Goal: Task Accomplishment & Management: Complete application form

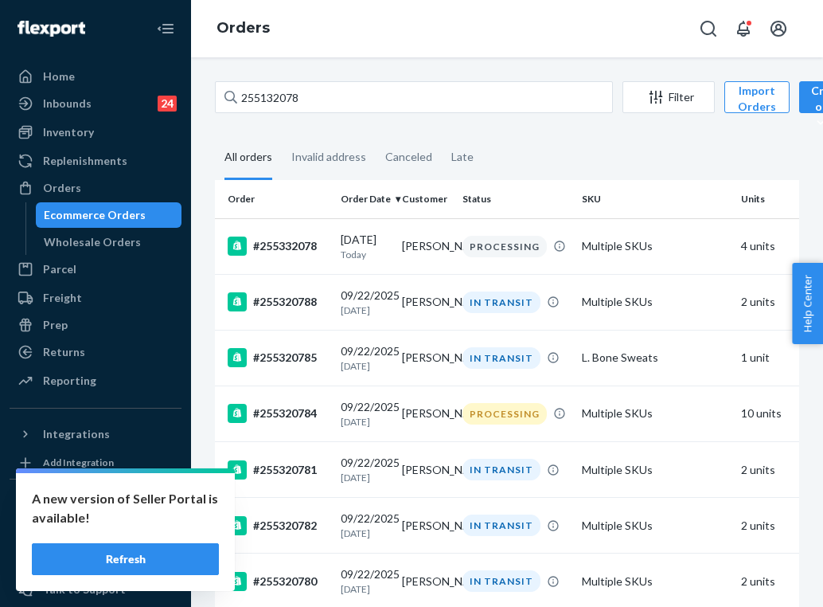
type input "255132078"
click at [123, 556] on button "Refresh" at bounding box center [125, 559] width 187 height 32
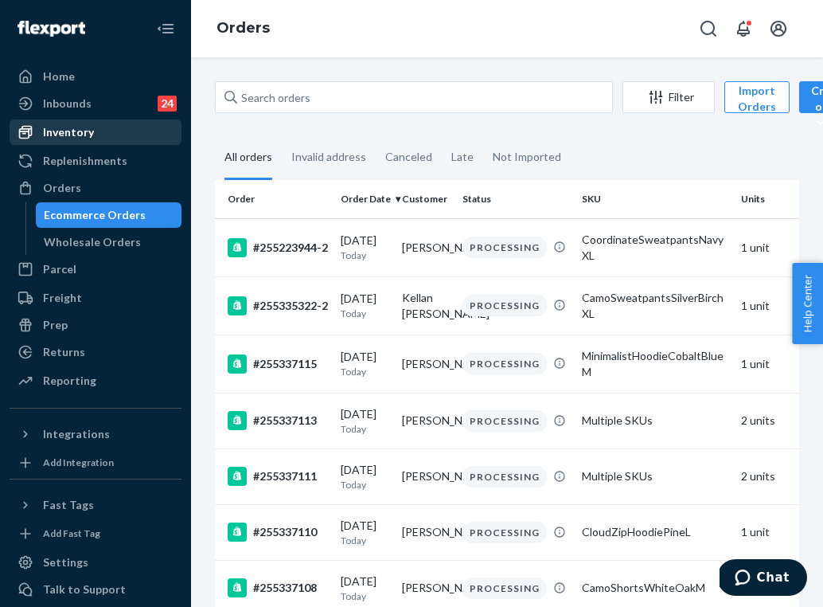
click at [110, 131] on div "Inventory" at bounding box center [95, 132] width 169 height 22
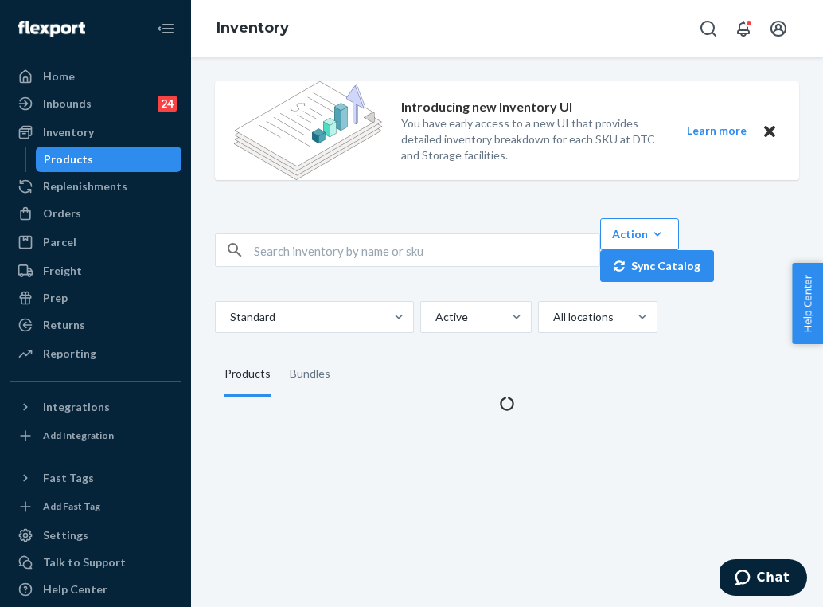
click at [348, 96] on img at bounding box center [308, 130] width 148 height 99
click at [346, 252] on input "text" at bounding box center [427, 250] width 346 height 32
paste input "Travel Essentials Sweatpants™ - Pre-Order Coral / S"
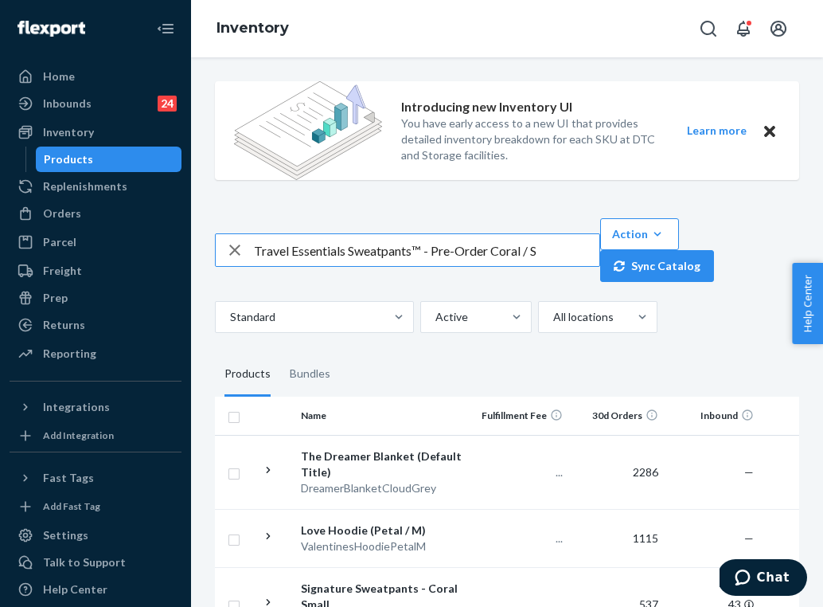
drag, startPoint x: 496, startPoint y: 251, endPoint x: 436, endPoint y: 251, distance: 60.5
click at [436, 251] on input "Travel Essentials Sweatpants™ - Pre-Order Coral / S" at bounding box center [427, 250] width 346 height 32
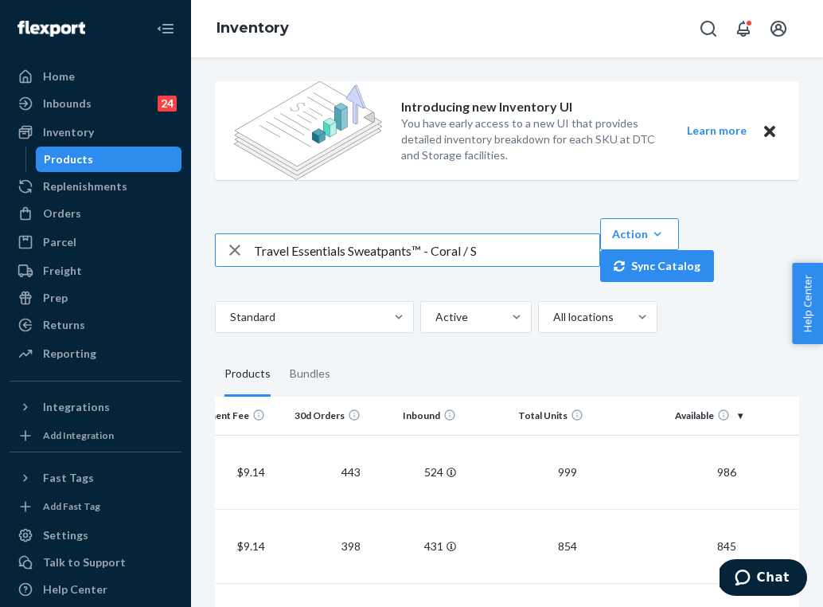
click at [384, 240] on input "Travel Essentials Sweatpants™ - Coral / S" at bounding box center [427, 250] width 346 height 32
paste input "Hoodie™ - Pre-Order Coral / M"
drag, startPoint x: 465, startPoint y: 251, endPoint x: 410, endPoint y: 249, distance: 55.0
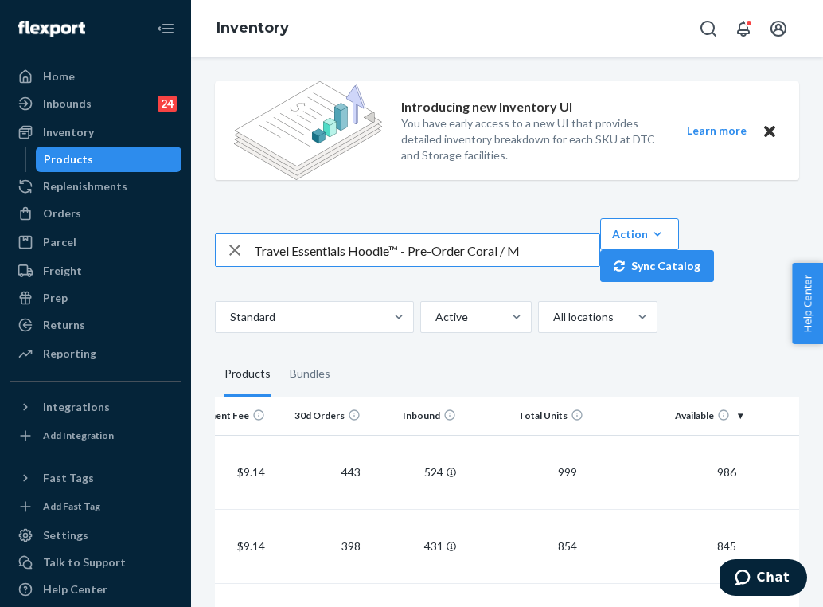
click at [410, 249] on input "Travel Essentials Hoodie™ - Pre-Order Coral / M" at bounding box center [427, 250] width 346 height 32
type input "Travel Essentials Hoodie™ - Coral / M"
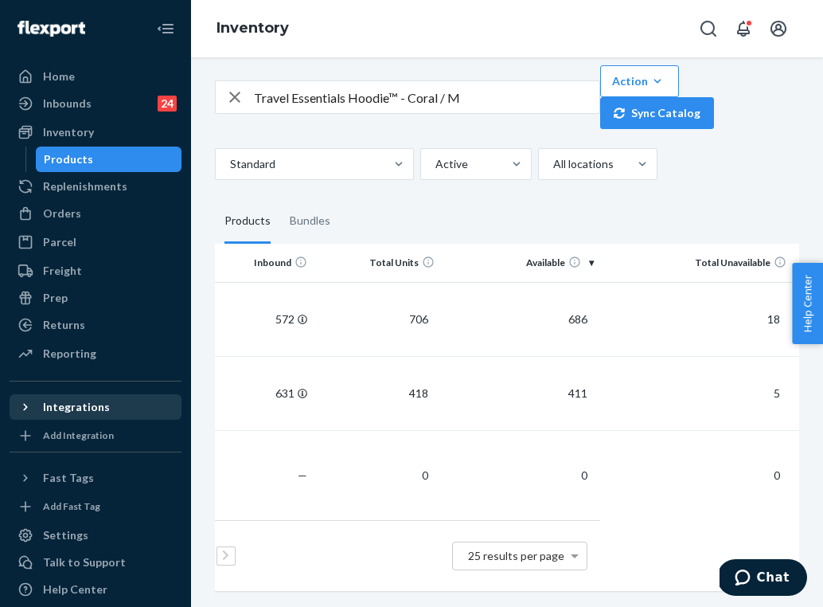
scroll to position [0, 447]
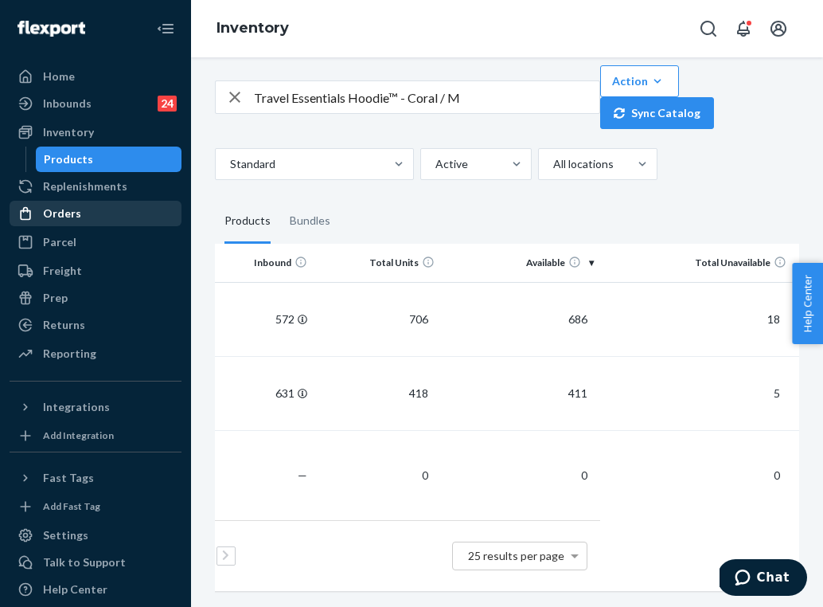
click at [106, 209] on div "Orders" at bounding box center [95, 213] width 169 height 22
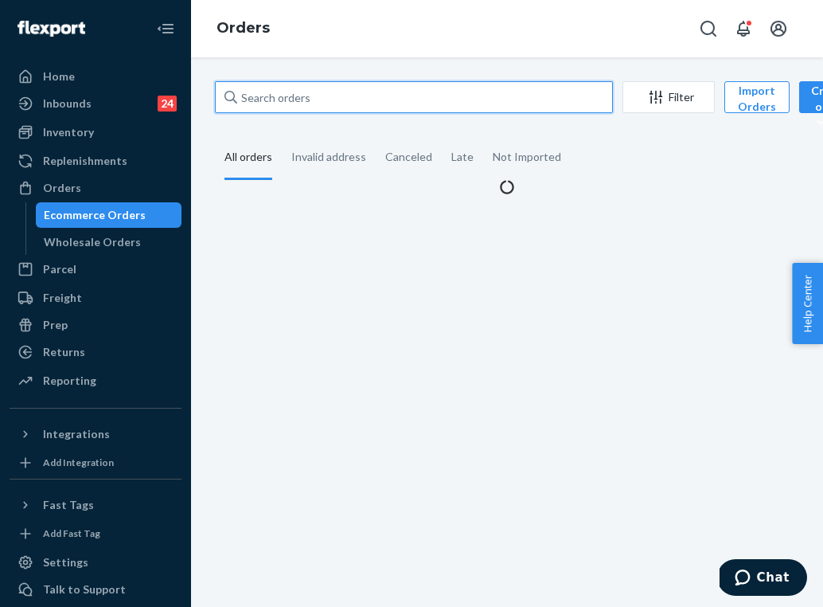
click at [386, 94] on input "text" at bounding box center [414, 97] width 398 height 32
paste input "254951995"
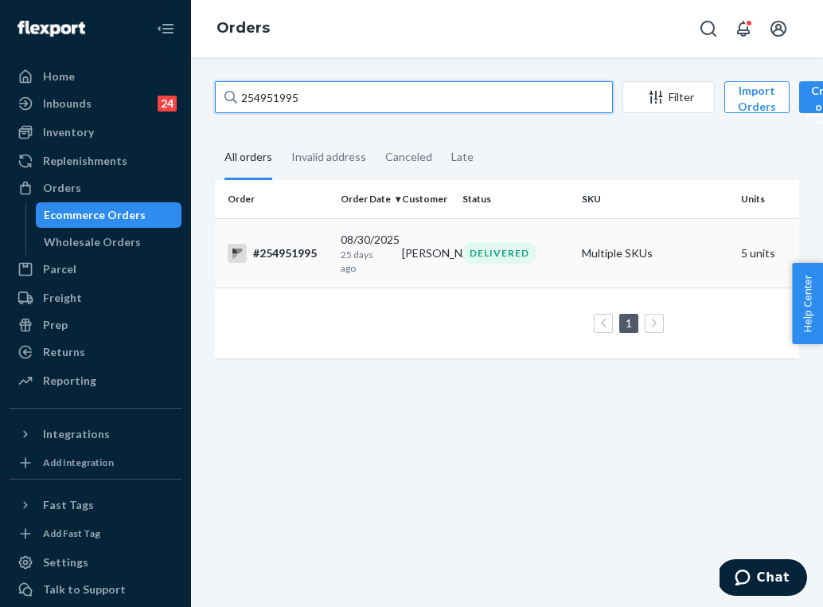
type input "254951995"
click at [420, 268] on td "Kara Svensson" at bounding box center [426, 252] width 61 height 69
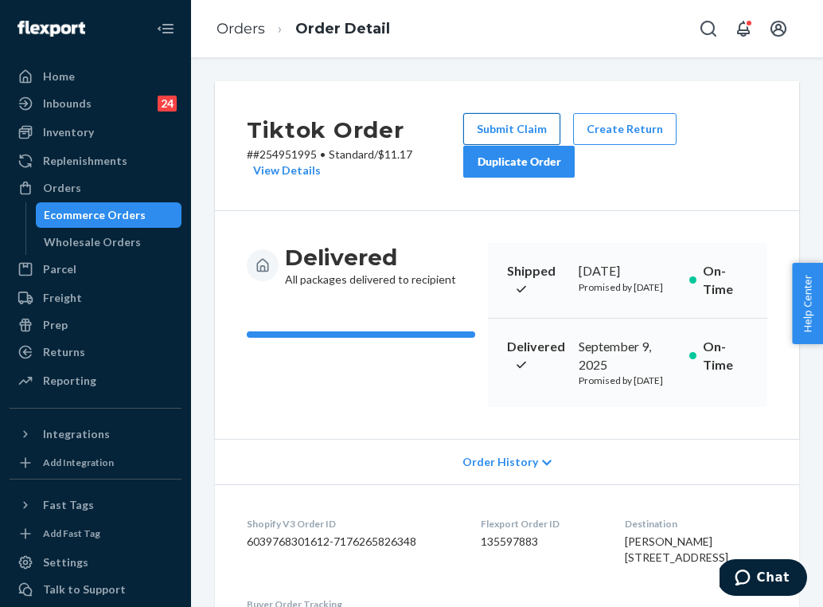
click at [520, 125] on button "Submit Claim" at bounding box center [511, 129] width 97 height 32
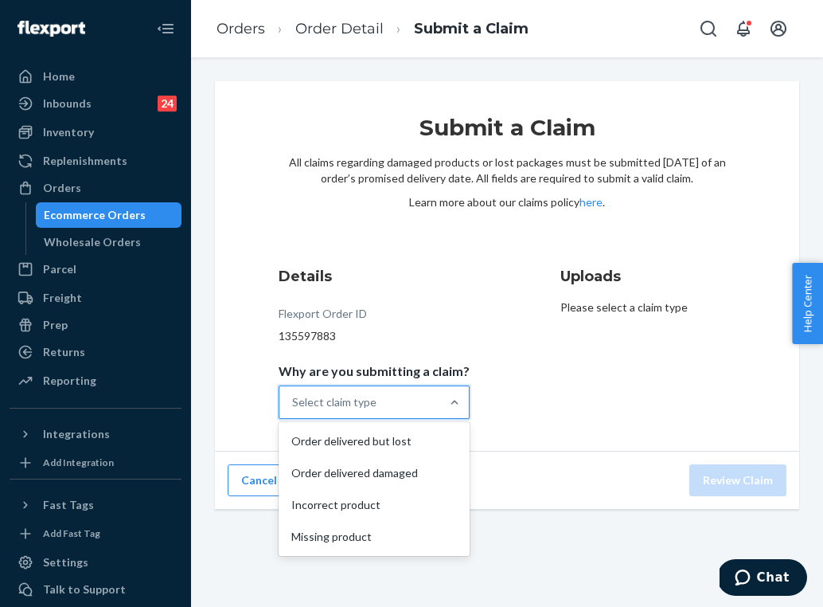
click at [409, 386] on div "Select claim type" at bounding box center [360, 402] width 161 height 32
click at [294, 394] on input "Why are you submitting a claim? option Order delivered but lost focused, 1 of 4…" at bounding box center [293, 402] width 2 height 16
click at [383, 505] on div "Incorrect product" at bounding box center [374, 505] width 185 height 32
click at [294, 410] on input "Why are you submitting a claim? option Incorrect product focused, 3 of 4. 4 res…" at bounding box center [293, 402] width 2 height 16
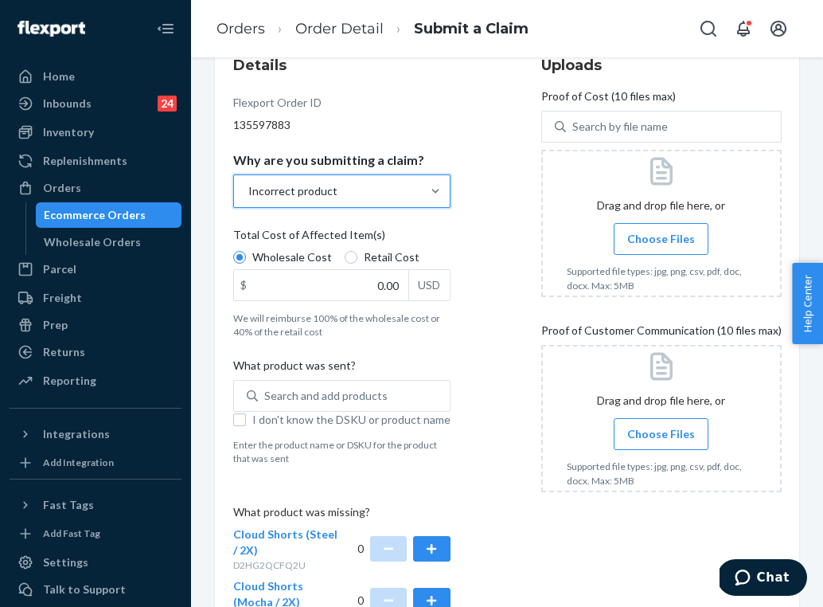
scroll to position [231, 0]
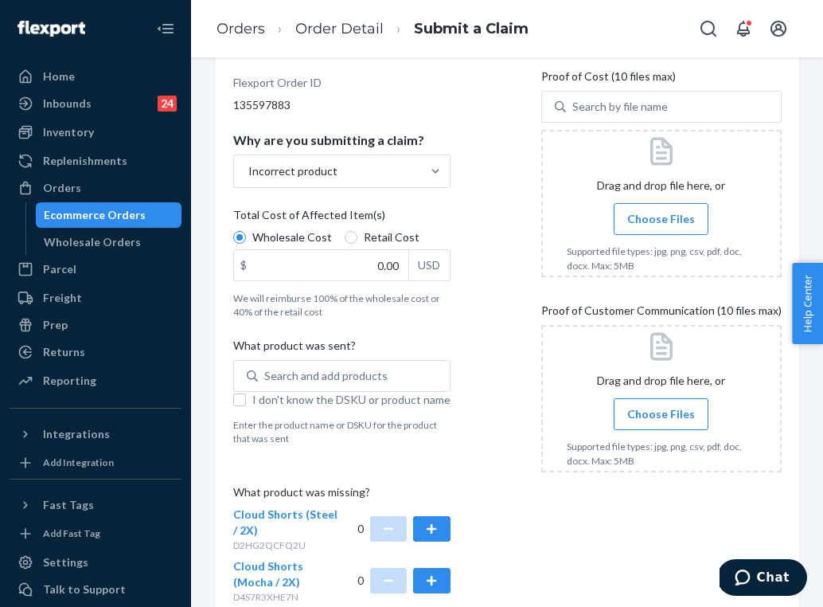
click at [636, 419] on span "Choose Files" at bounding box center [662, 414] width 68 height 16
click at [661, 419] on input "Choose Files" at bounding box center [661, 414] width 1 height 18
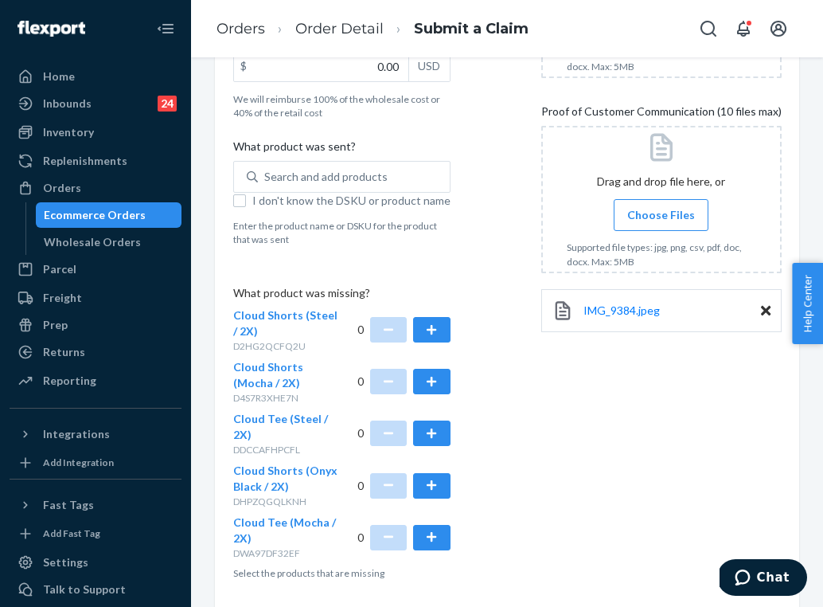
scroll to position [431, 0]
click at [435, 472] on button "button" at bounding box center [431, 484] width 37 height 25
click at [643, 218] on span "Choose Files" at bounding box center [662, 214] width 68 height 16
click at [661, 218] on input "Choose Files" at bounding box center [661, 214] width 1 height 18
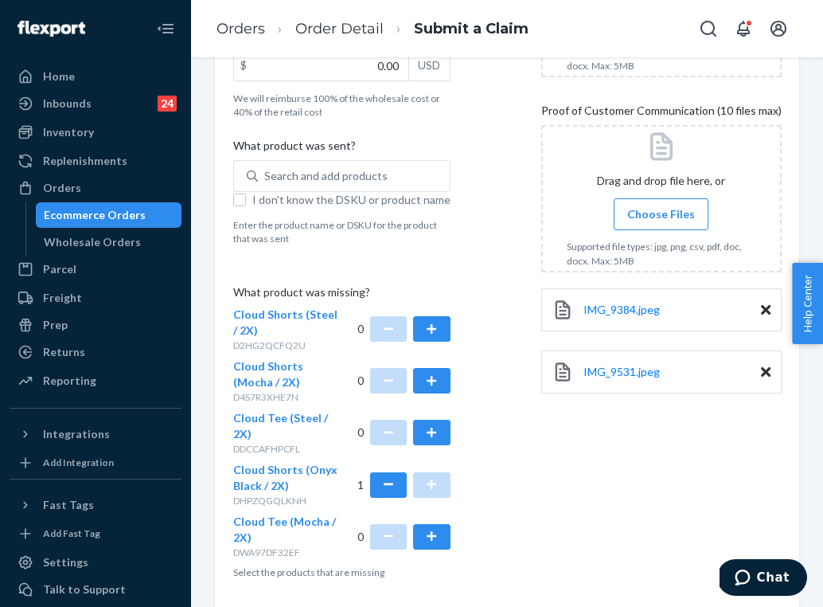
click at [654, 215] on span "Choose Files" at bounding box center [662, 214] width 68 height 16
click at [661, 215] on input "Choose Files" at bounding box center [661, 214] width 1 height 18
click at [657, 216] on span "Choose Files" at bounding box center [662, 214] width 68 height 16
click at [661, 216] on input "Choose Files" at bounding box center [661, 214] width 1 height 18
click at [659, 201] on label "Choose Files" at bounding box center [661, 214] width 95 height 32
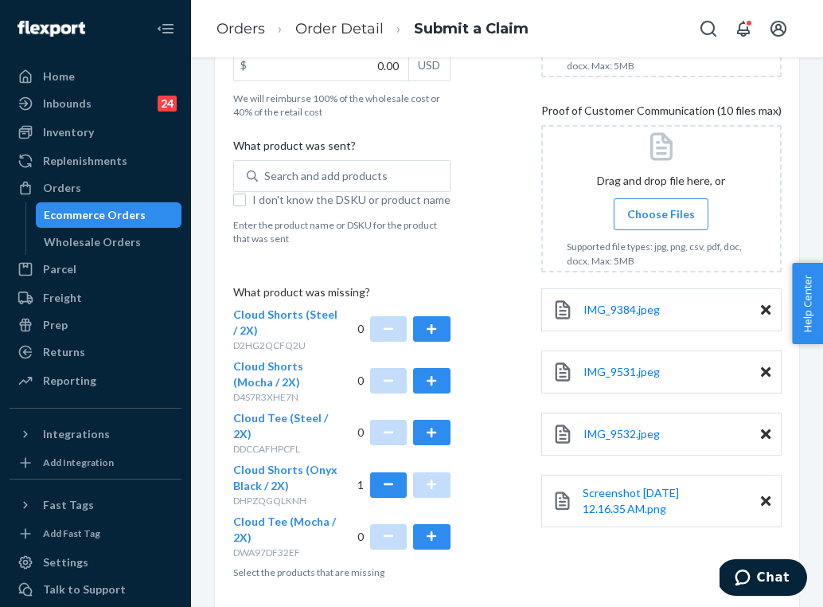
click at [661, 205] on input "Choose Files" at bounding box center [661, 214] width 1 height 18
click at [240, 201] on input "I don't know the DSKU or product name" at bounding box center [239, 200] width 13 height 13
checkbox input "true"
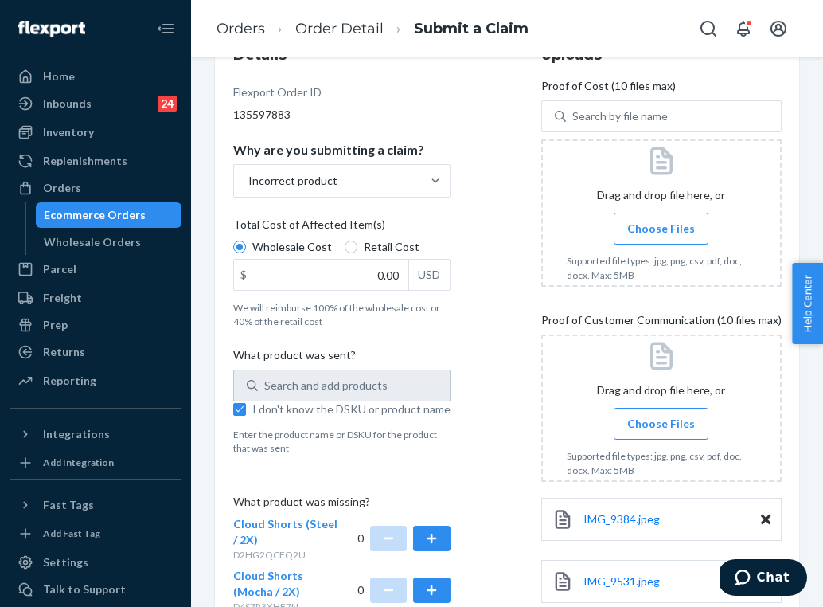
scroll to position [221, 0]
click at [670, 239] on label "Choose Files" at bounding box center [661, 229] width 95 height 32
click at [662, 238] on input "Choose Files" at bounding box center [661, 230] width 1 height 18
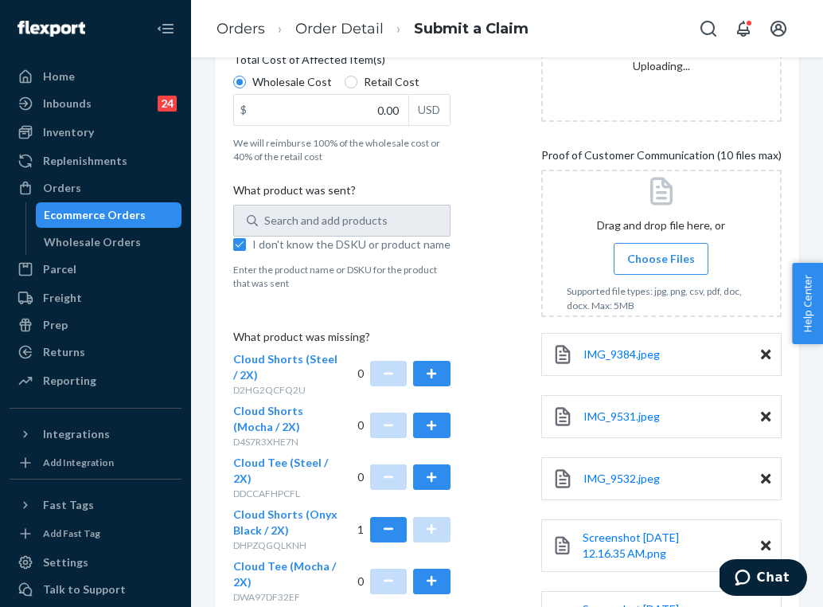
scroll to position [389, 0]
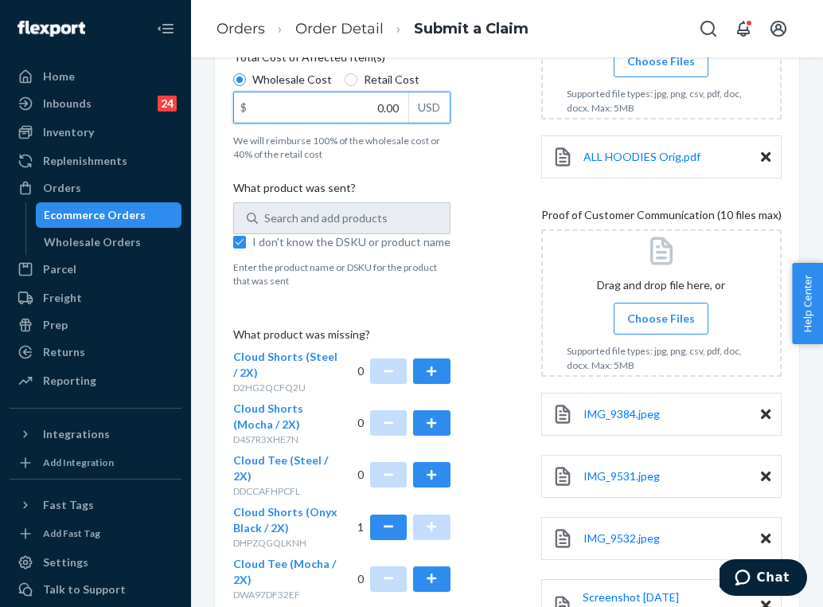
click at [381, 93] on input "0.00" at bounding box center [321, 107] width 174 height 30
type input "14.00"
click at [492, 303] on div "Details Flexport Order ID 135597883 Why are you submitting a claim? Incorrect p…" at bounding box center [507, 298] width 549 height 842
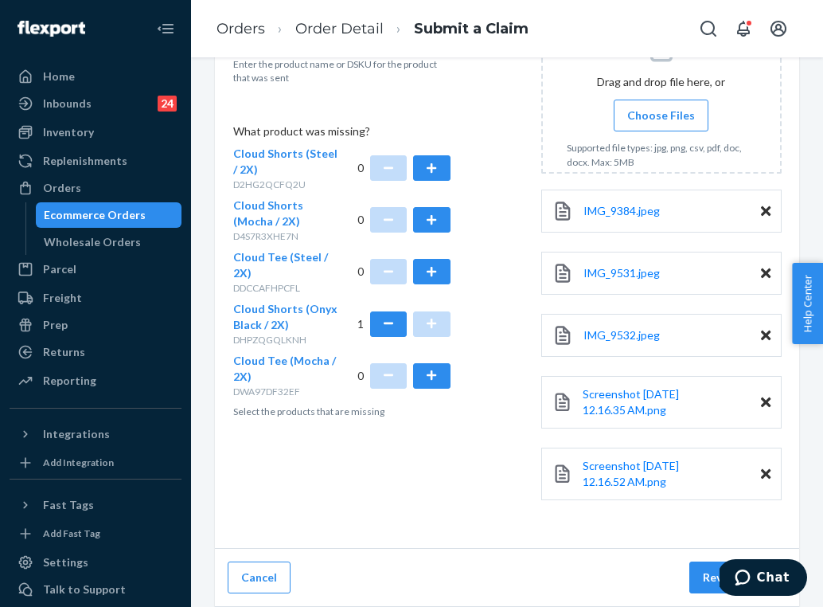
scroll to position [592, 0]
click at [707, 582] on button "Review Claim" at bounding box center [738, 577] width 97 height 32
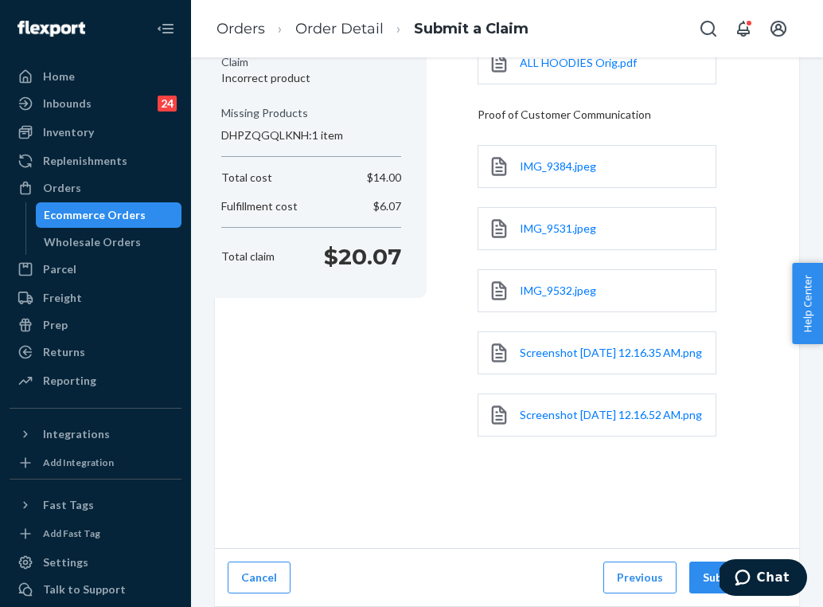
scroll to position [258, 0]
click at [698, 569] on button "Submit Claim" at bounding box center [738, 577] width 97 height 32
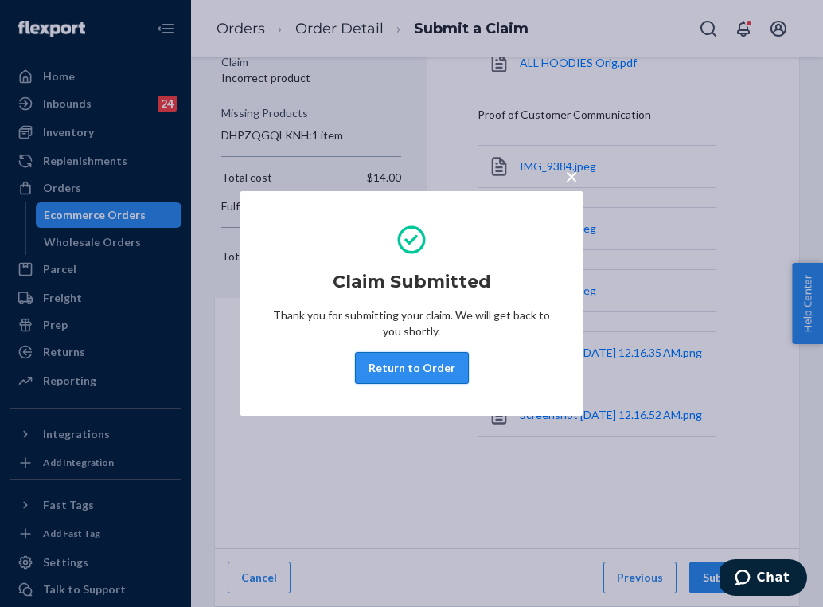
click at [405, 375] on button "Return to Order" at bounding box center [412, 368] width 114 height 32
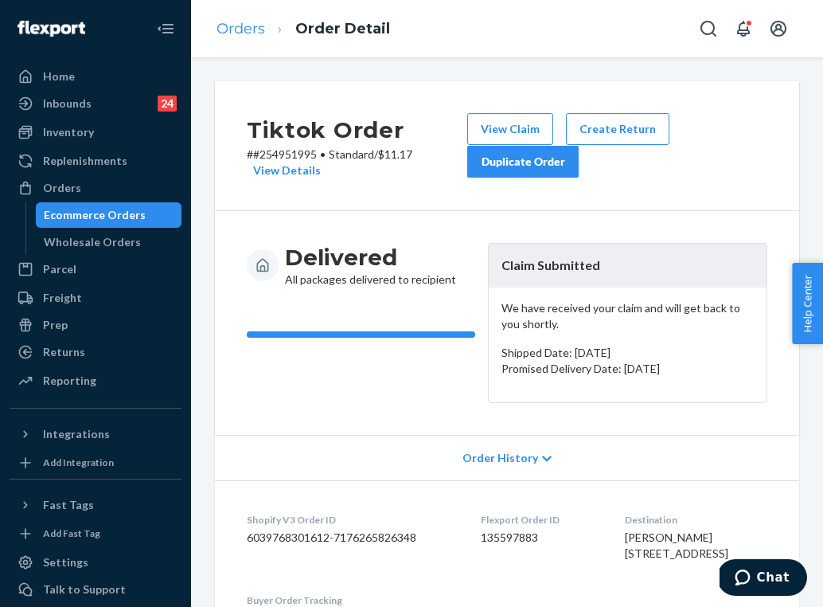
click at [255, 35] on link "Orders" at bounding box center [241, 29] width 49 height 18
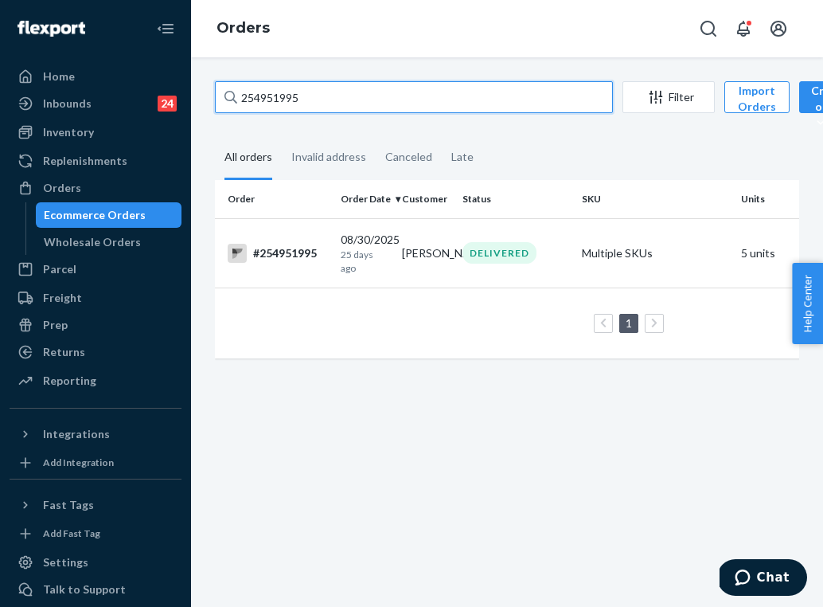
click at [355, 104] on input "254951995" at bounding box center [414, 97] width 398 height 32
paste input "5062651"
type input "255062651"
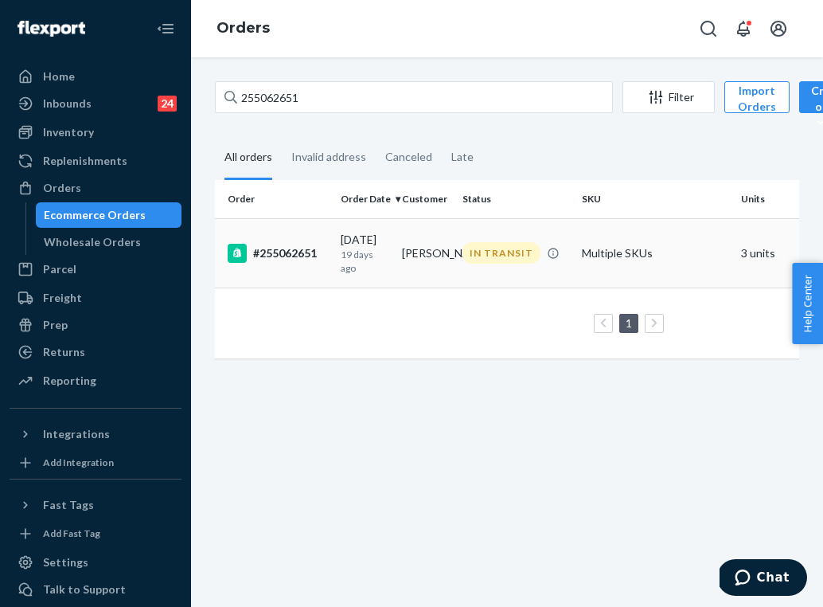
click at [402, 250] on td "Lily Pier" at bounding box center [426, 252] width 61 height 69
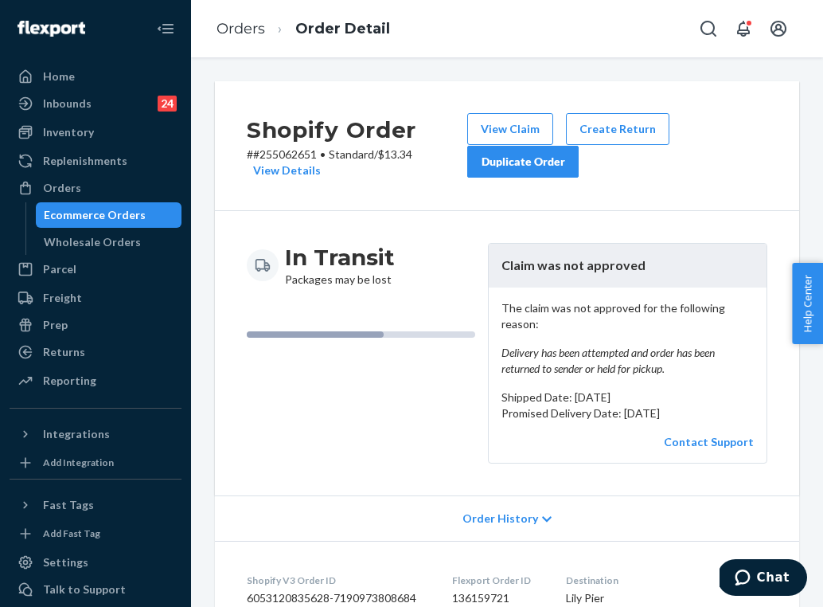
click at [563, 166] on div "Duplicate Order" at bounding box center [523, 162] width 84 height 16
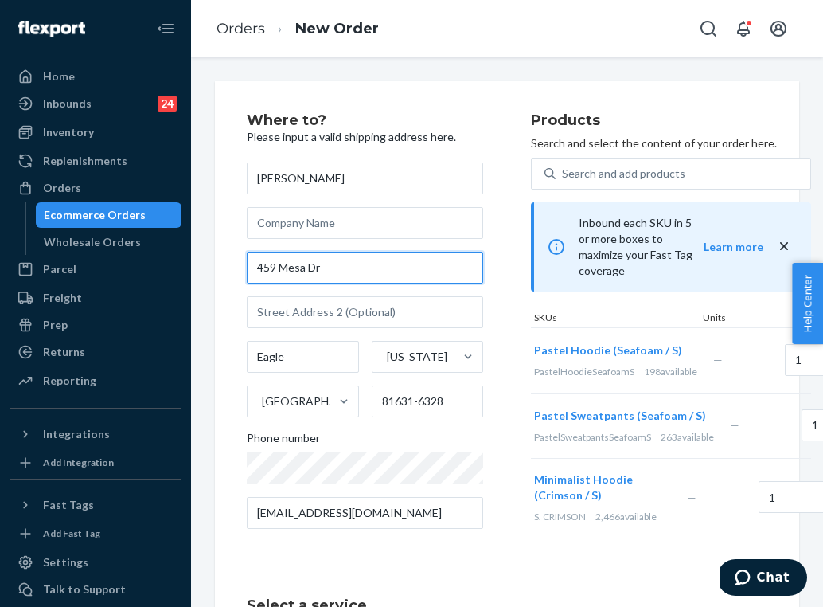
click at [338, 271] on input "459 Mesa Dr" at bounding box center [365, 268] width 237 height 32
paste input "PO Box 5797, Eagle, CO 81631"
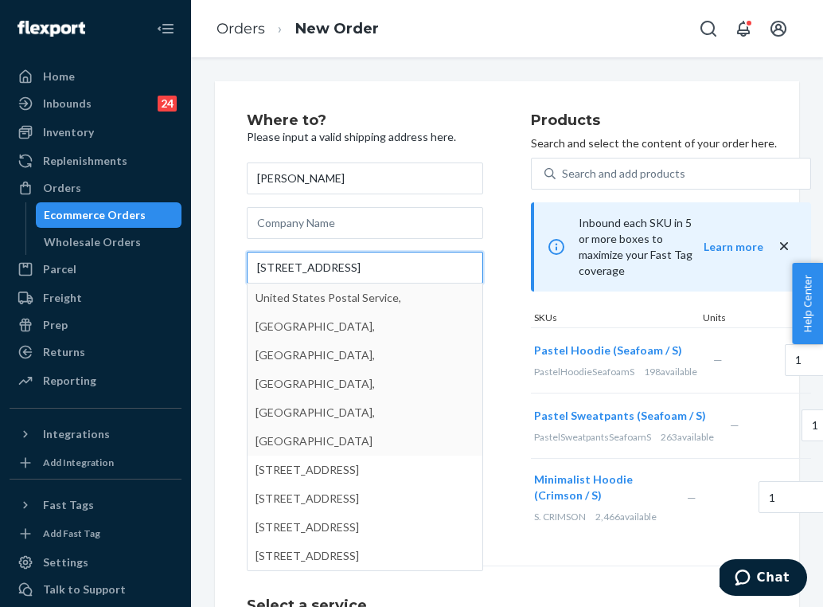
type input "PO Box 5797, Eagle, CO 81631"
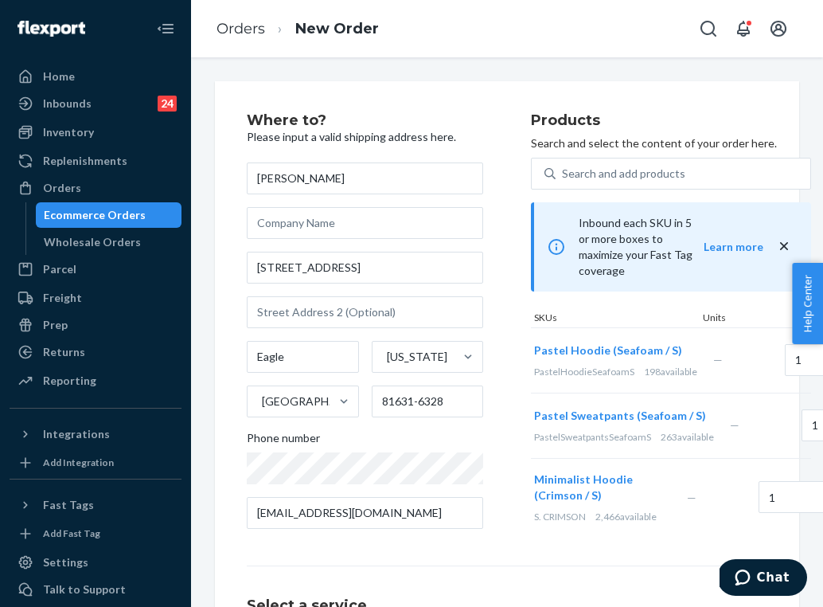
click at [498, 332] on div "Where to? Please input a valid shipping address here. Lily Pier PO Box 5797, Ea…" at bounding box center [389, 327] width 284 height 428
click at [244, 29] on link "Orders" at bounding box center [241, 29] width 49 height 18
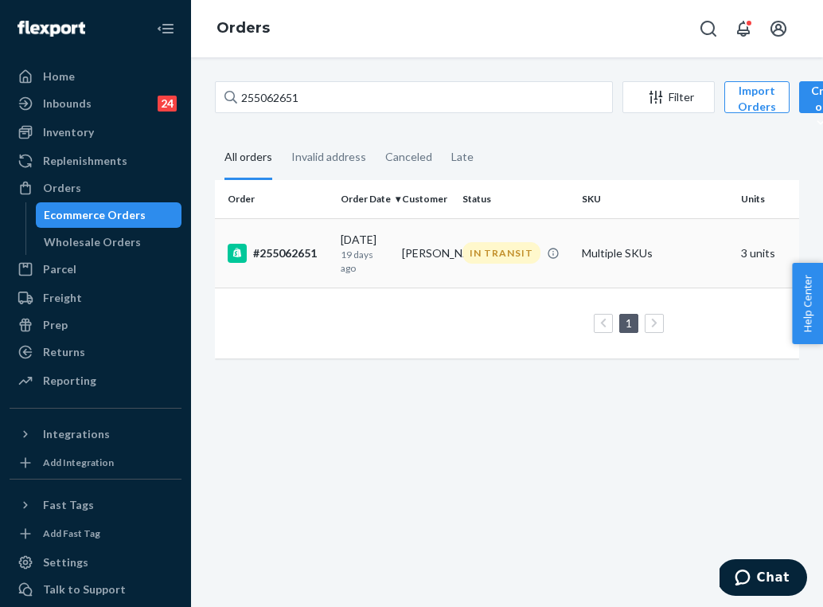
click at [403, 237] on td "Lily Pier" at bounding box center [426, 252] width 61 height 69
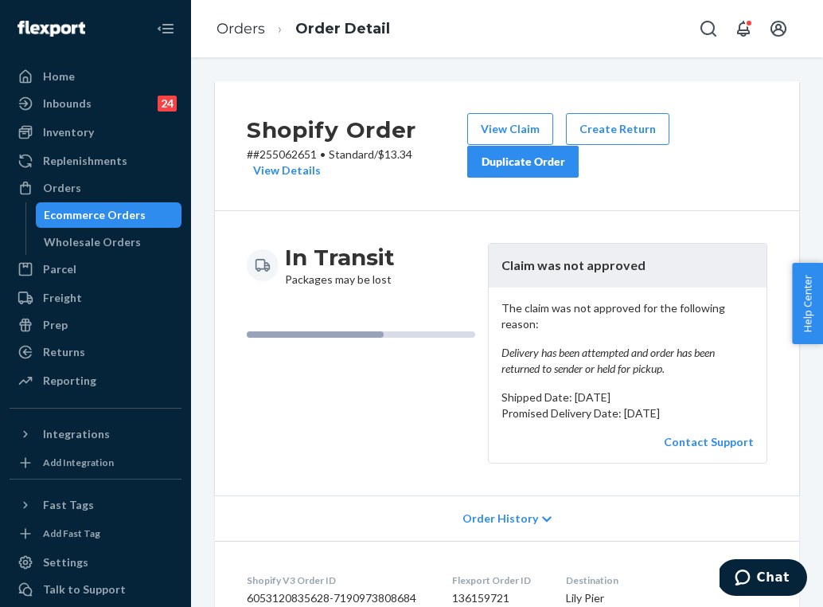
click at [560, 165] on div "Duplicate Order" at bounding box center [523, 162] width 84 height 16
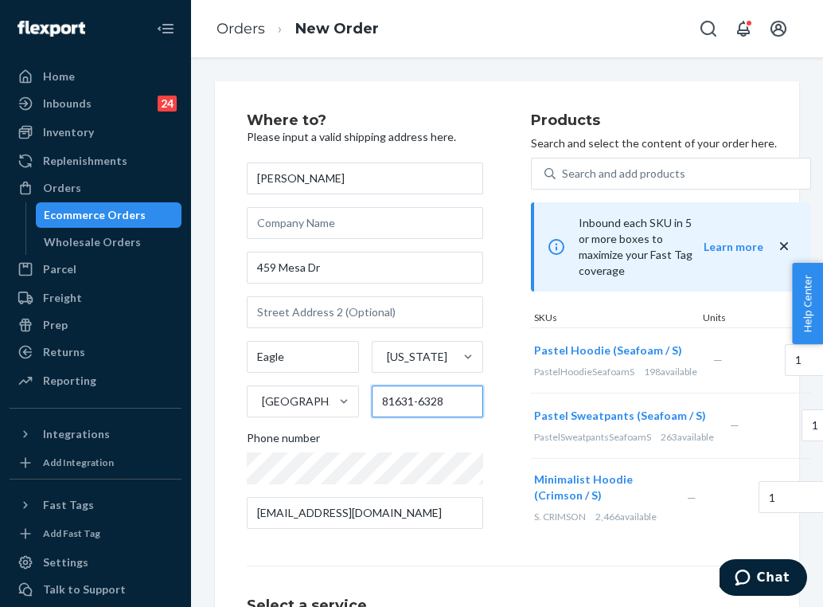
drag, startPoint x: 415, startPoint y: 401, endPoint x: 457, endPoint y: 404, distance: 42.3
type input "81631"
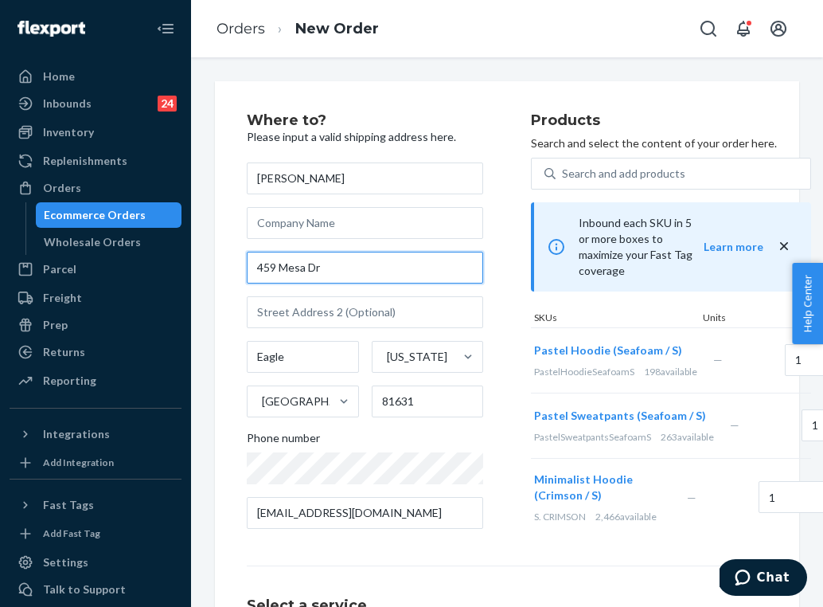
drag, startPoint x: 341, startPoint y: 268, endPoint x: 248, endPoint y: 266, distance: 92.4
paste input "PO Box 5797"
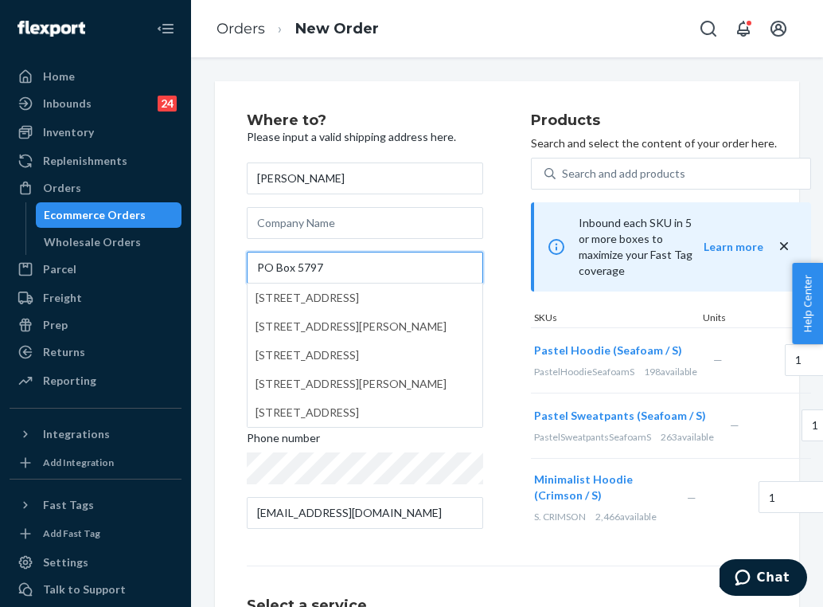
type input "PO Box 5797"
click at [515, 378] on div "Where to? Please input a valid shipping address here. Lily Pier PO Box 5797 579…" at bounding box center [389, 327] width 284 height 428
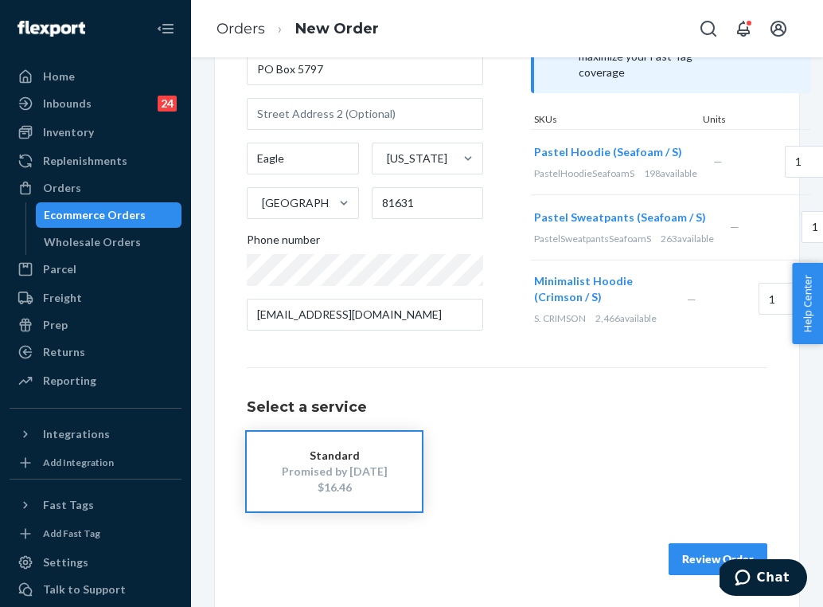
scroll to position [276, 0]
click at [682, 557] on button "Review Order" at bounding box center [718, 559] width 99 height 32
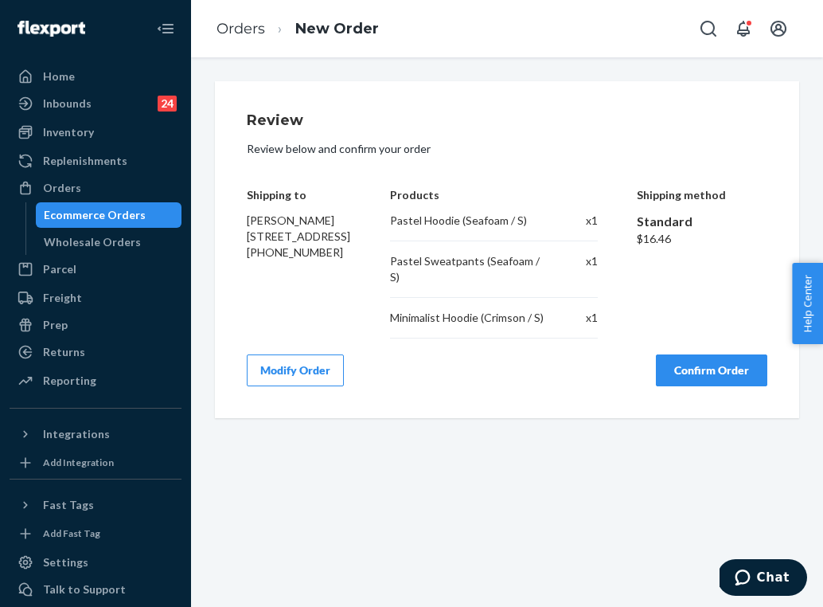
scroll to position [0, 0]
click at [690, 354] on button "Confirm Order" at bounding box center [711, 370] width 111 height 32
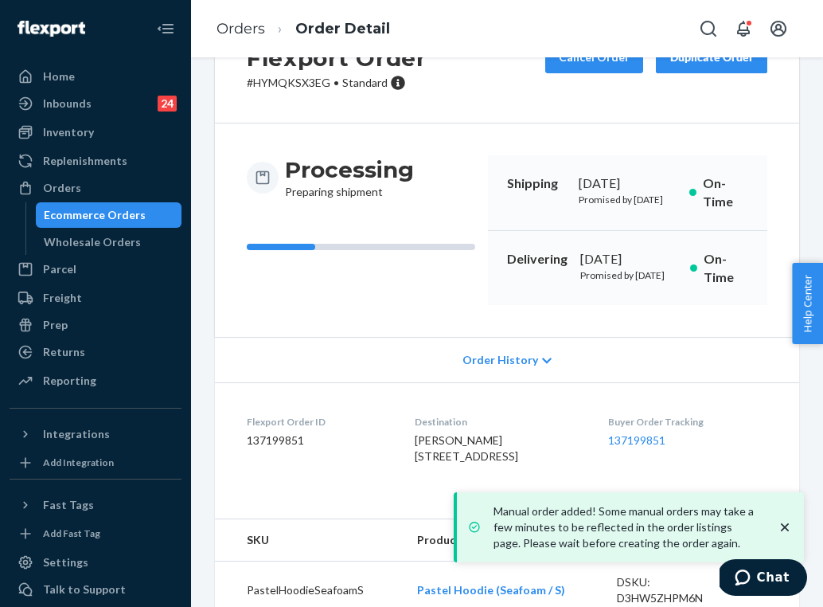
scroll to position [96, 0]
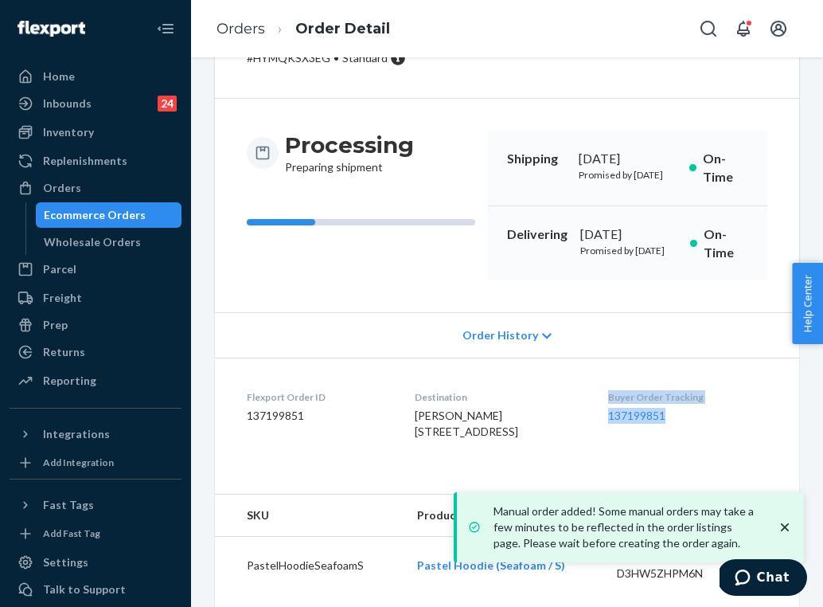
drag, startPoint x: 702, startPoint y: 452, endPoint x: 600, endPoint y: 427, distance: 104.3
click at [600, 427] on dl "Flexport Order ID 137199851 Destination Lily Pier PO Box 5797 Eagle, CO 81631-5…" at bounding box center [507, 417] width 585 height 119
copy div "Buyer Order Tracking 137199851"
click at [252, 29] on link "Orders" at bounding box center [241, 29] width 49 height 18
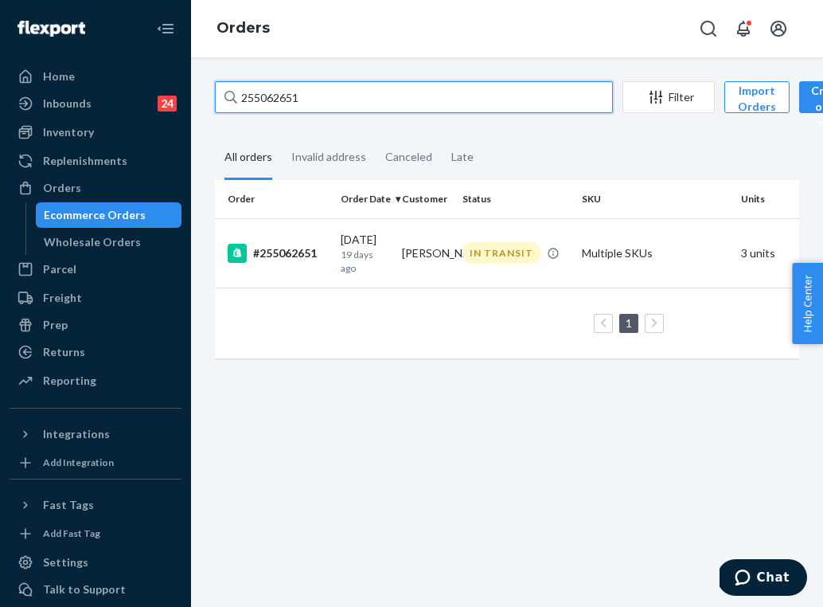
click at [324, 104] on input "255062651" at bounding box center [414, 97] width 398 height 32
paste input "166468"
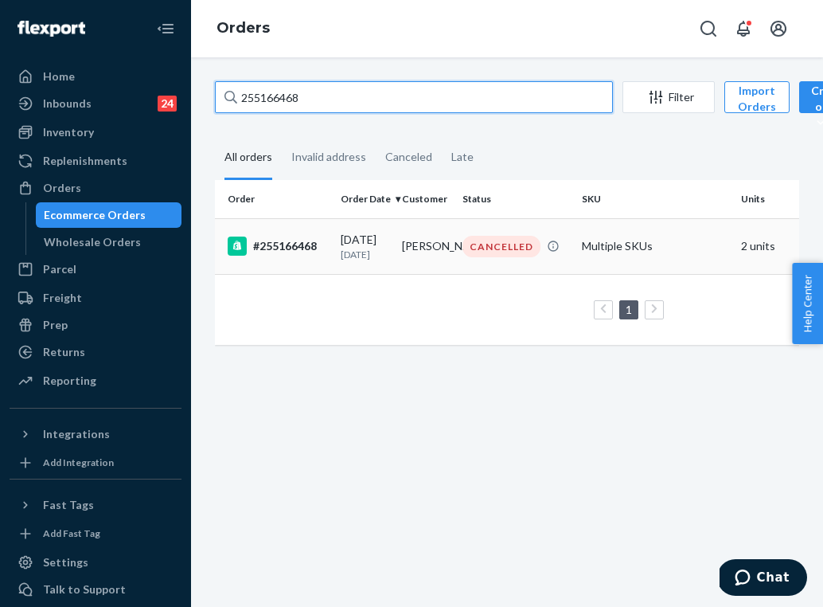
type input "255166468"
click at [463, 261] on td "CANCELLED" at bounding box center [515, 246] width 119 height 56
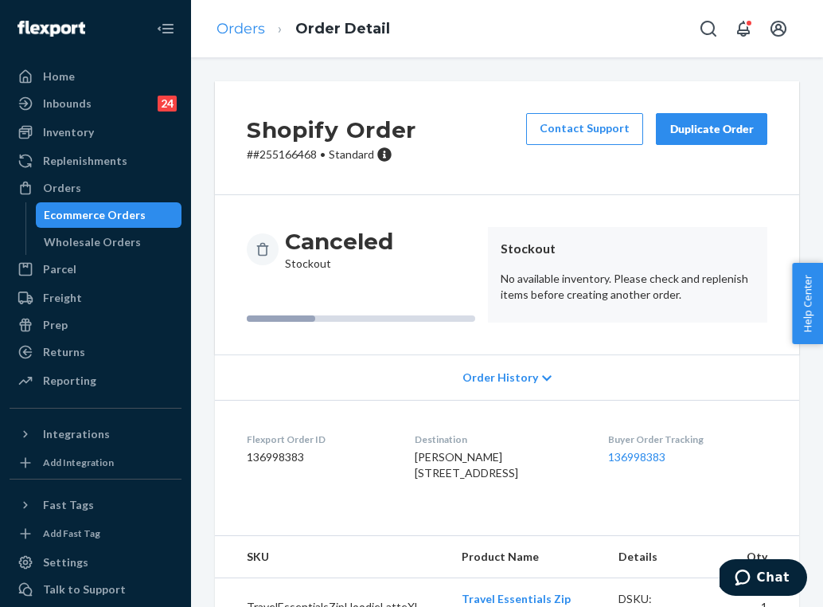
click at [244, 22] on link "Orders" at bounding box center [241, 29] width 49 height 18
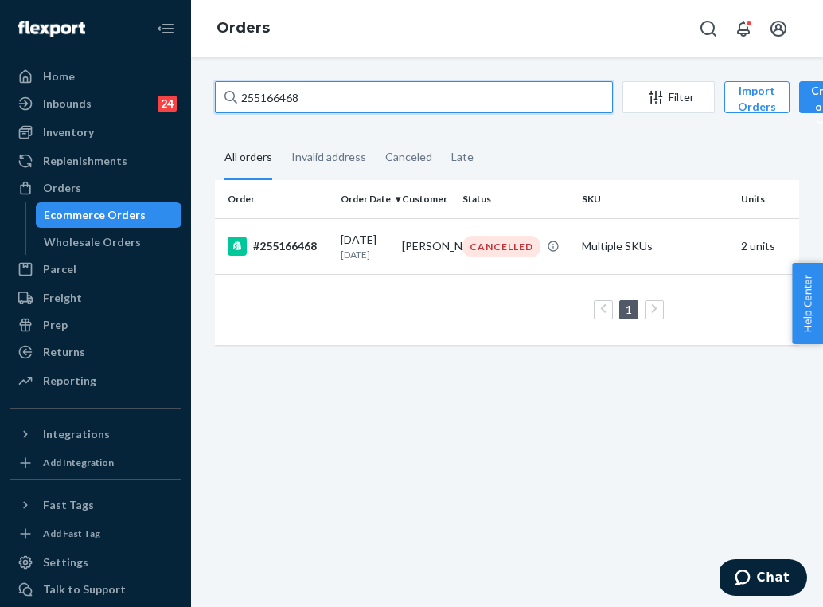
click at [295, 100] on input "255166468" at bounding box center [414, 97] width 398 height 32
paste input "022304"
type input "255022304"
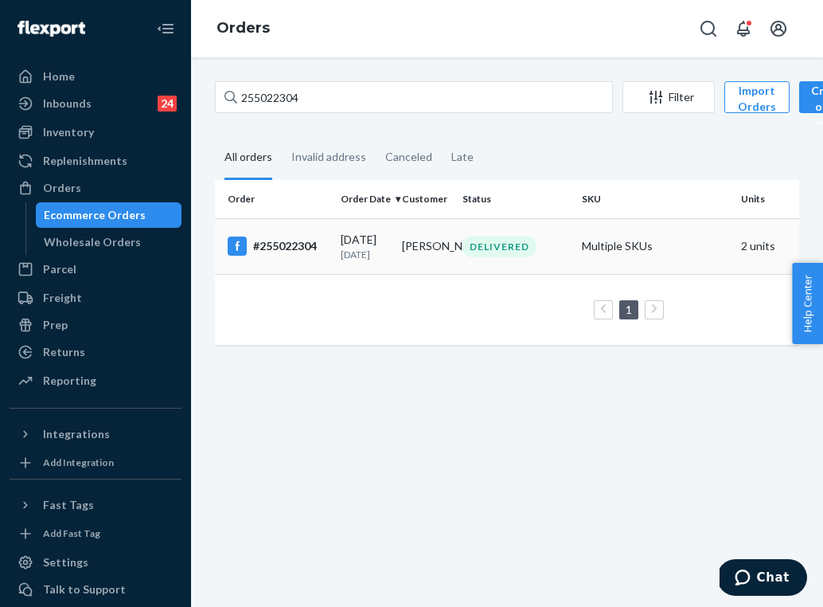
click at [345, 258] on p "22 days ago" at bounding box center [365, 255] width 49 height 14
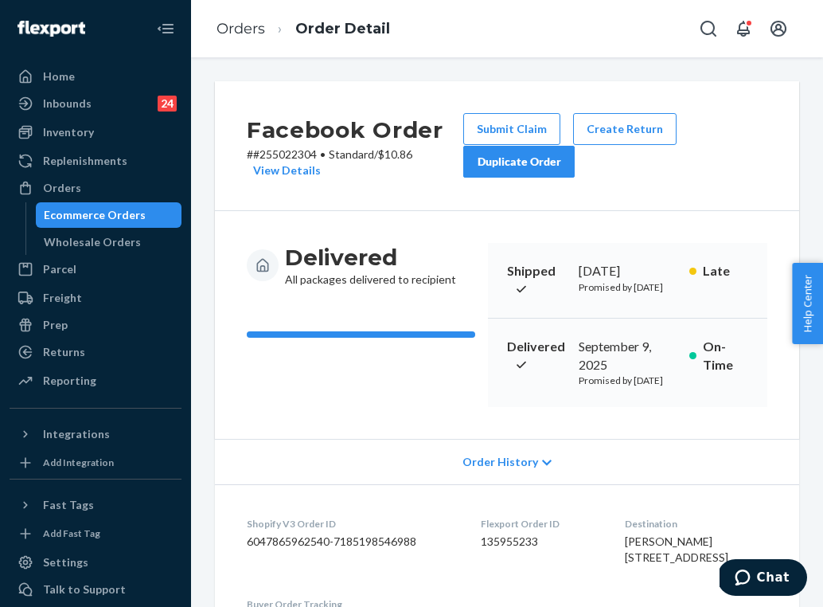
click at [544, 171] on button "Duplicate Order" at bounding box center [518, 162] width 111 height 32
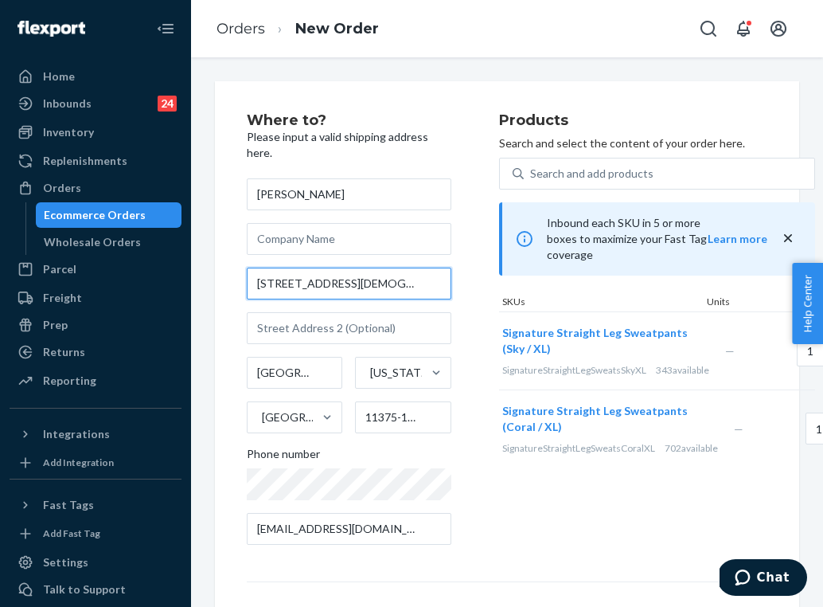
click at [317, 269] on input "6227 108th St Apt 9C" at bounding box center [349, 284] width 205 height 32
paste input "-27 108th Street #9C Forest Hills, NY 11375"
type input "62-27 108th St"
type input "9c"
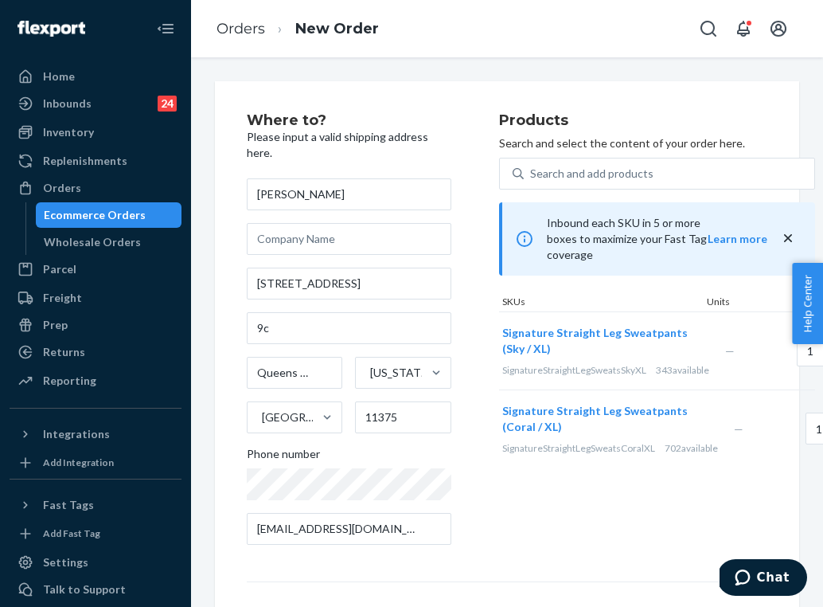
type input "Queens - New York"
type input "11375"
click at [368, 313] on input "#9c" at bounding box center [349, 328] width 205 height 32
type input "#9C"
click at [287, 268] on input "62-27 108th St" at bounding box center [349, 284] width 205 height 32
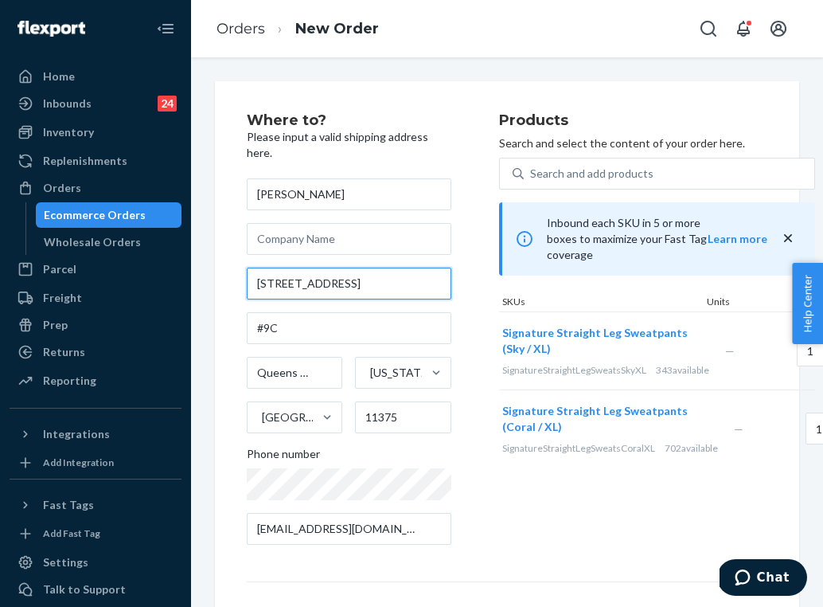
click at [287, 268] on input "62-27 108th St" at bounding box center [349, 284] width 205 height 32
paste input "reet #9C Forest Hills, NY 11375"
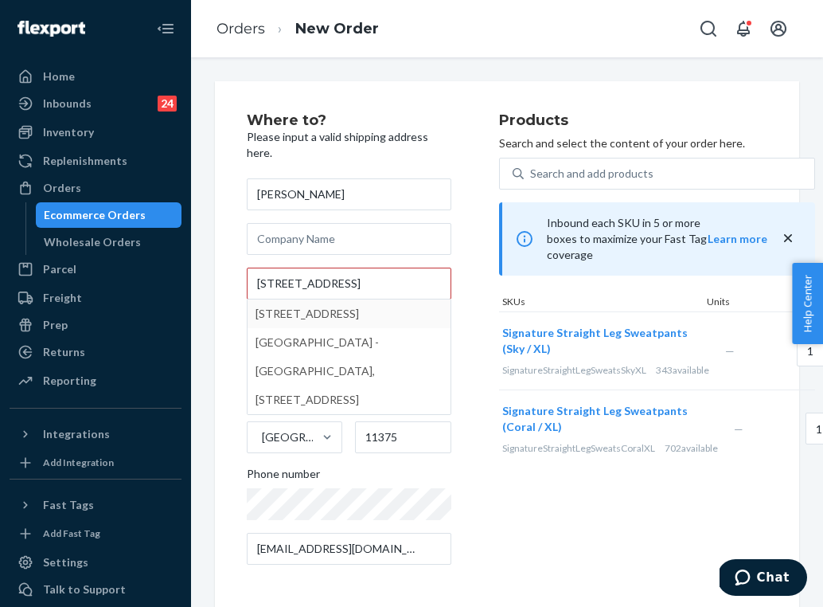
type input "62-27 108th St"
type input "9c"
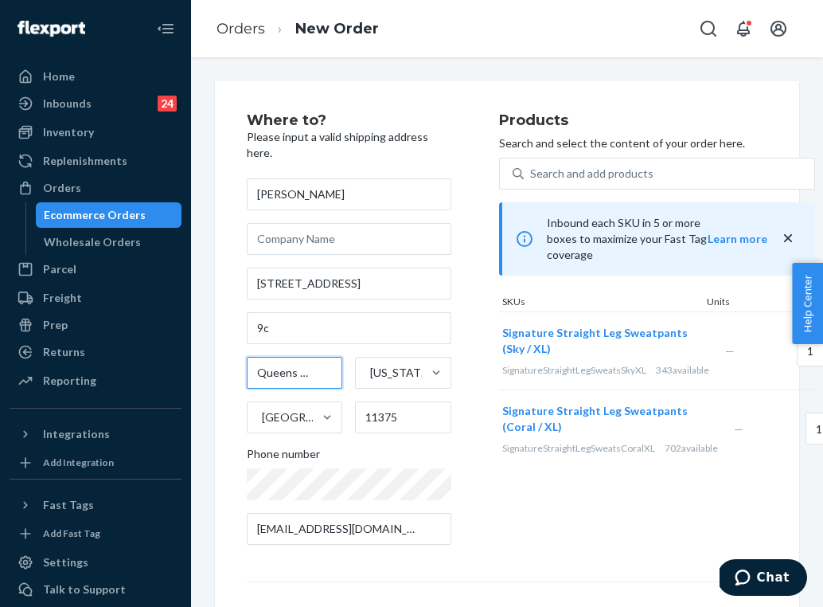
click at [280, 357] on input "Queens - New York" at bounding box center [295, 373] width 96 height 32
paste input "Forest Hills"
type input "Forest Hills"
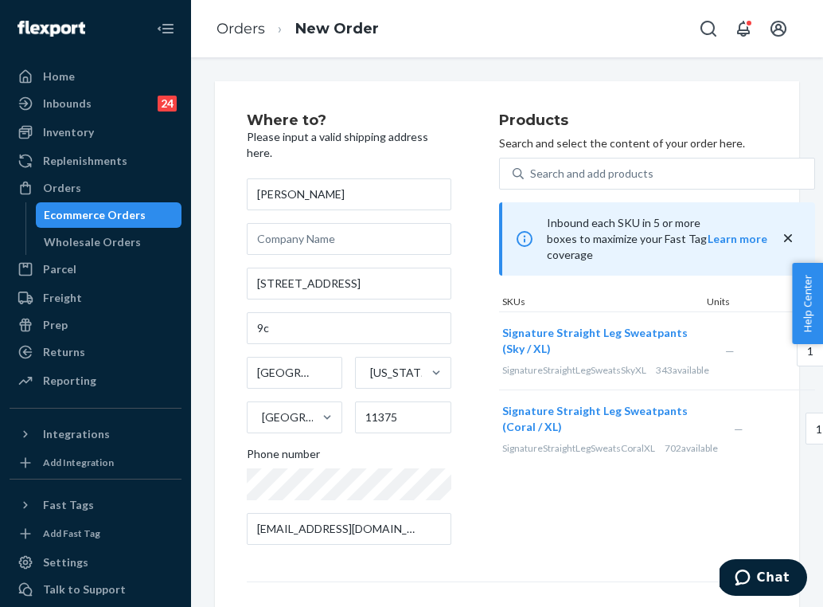
click at [512, 467] on div "Signature Straight Leg Sweatpants (Coral / XL) SignatureStraightLegSweatsCoralX…" at bounding box center [615, 428] width 232 height 77
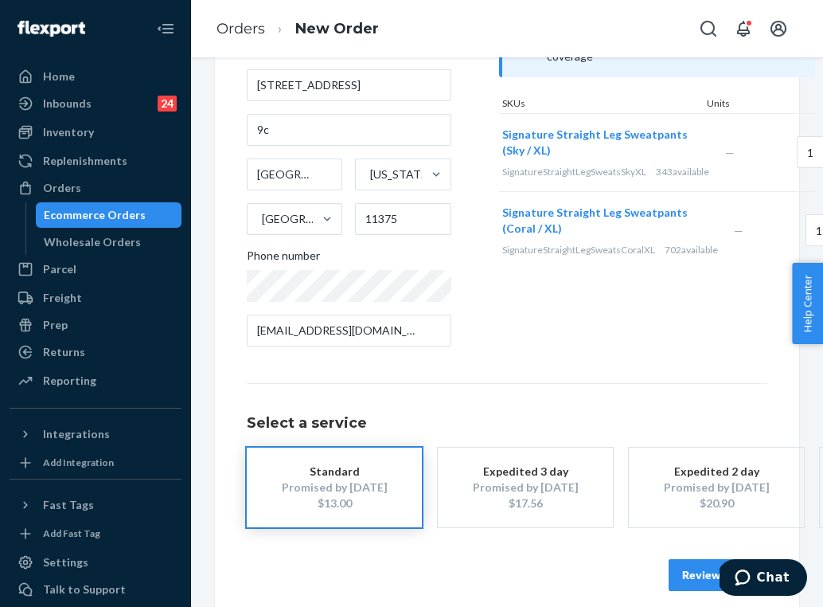
scroll to position [197, 0]
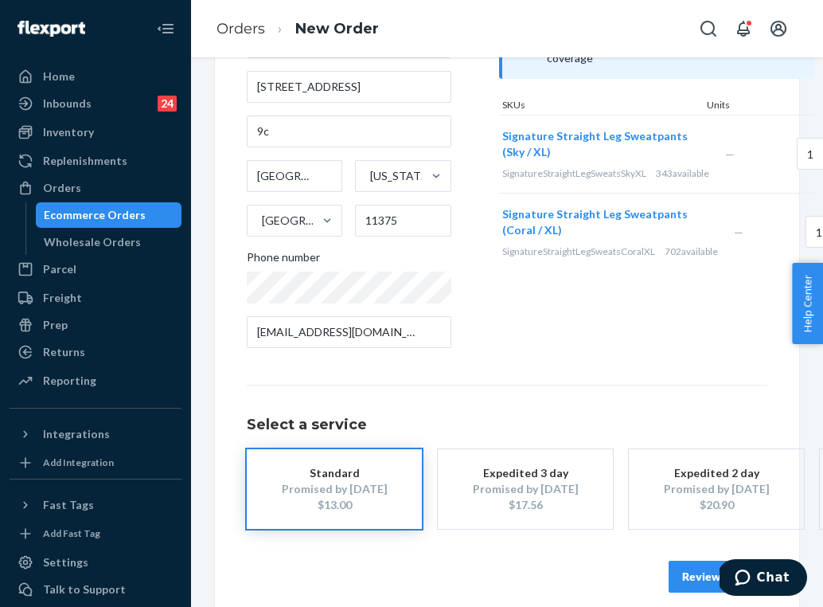
click at [679, 563] on button "Review Order" at bounding box center [718, 577] width 99 height 32
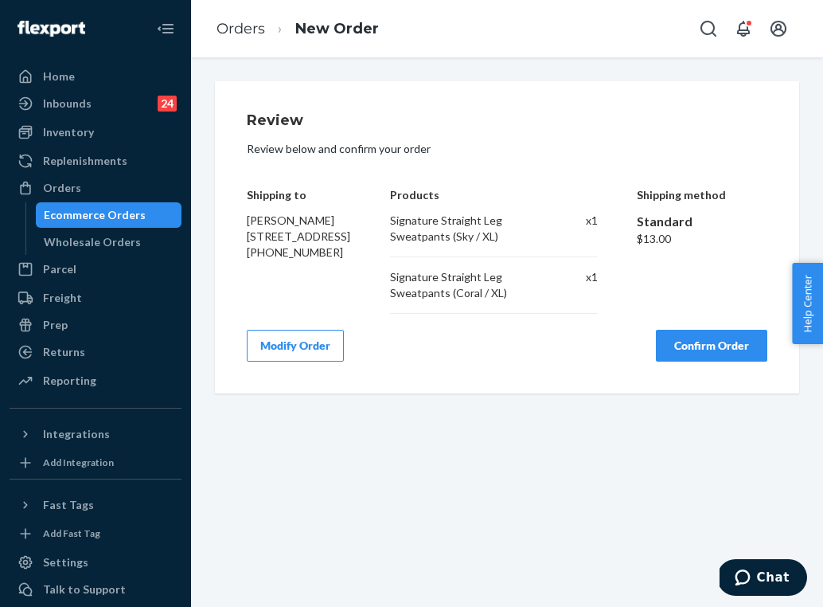
click at [712, 349] on button "Confirm Order" at bounding box center [711, 346] width 111 height 32
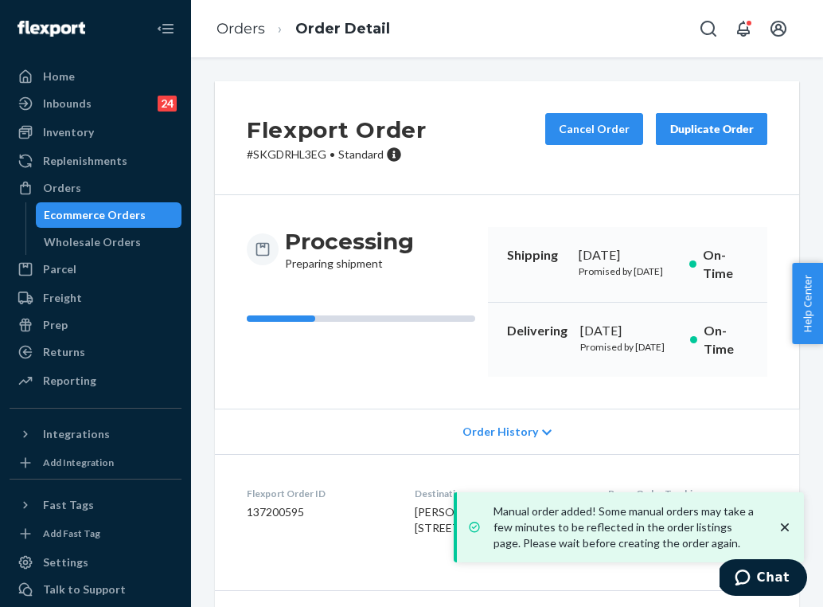
scroll to position [160, 0]
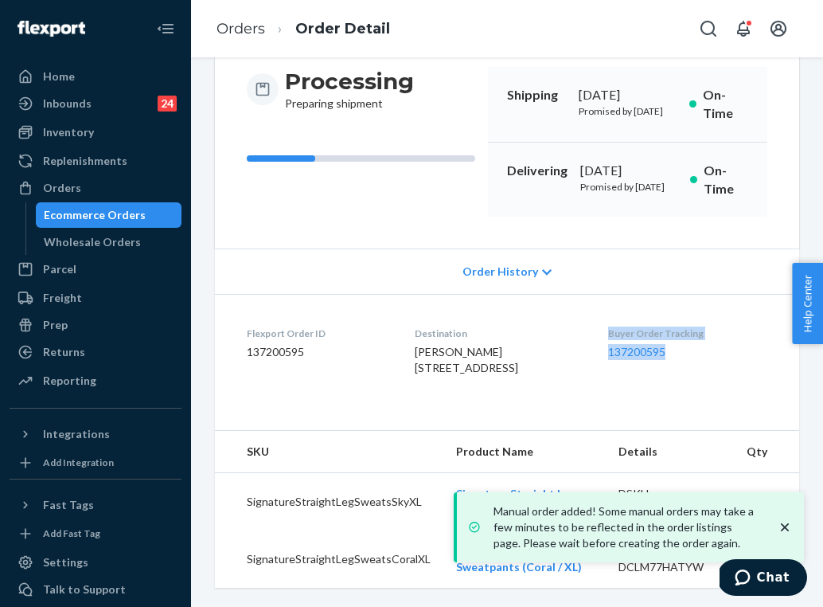
drag, startPoint x: 711, startPoint y: 397, endPoint x: 622, endPoint y: 367, distance: 94.2
click at [622, 367] on div "Buyer Order Tracking 137200595" at bounding box center [687, 353] width 159 height 55
copy div "Buyer Order Tracking 137200595"
